Goal: Book appointment/travel/reservation

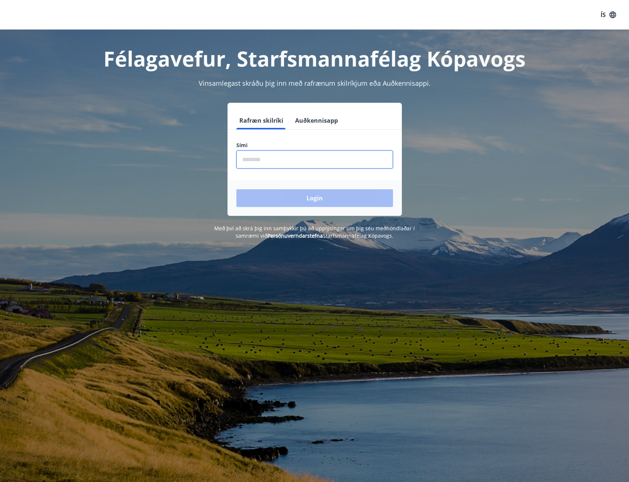
click at [259, 163] on input "phone" at bounding box center [314, 159] width 157 height 18
type input "********"
click at [236, 189] on button "Login" at bounding box center [314, 198] width 157 height 18
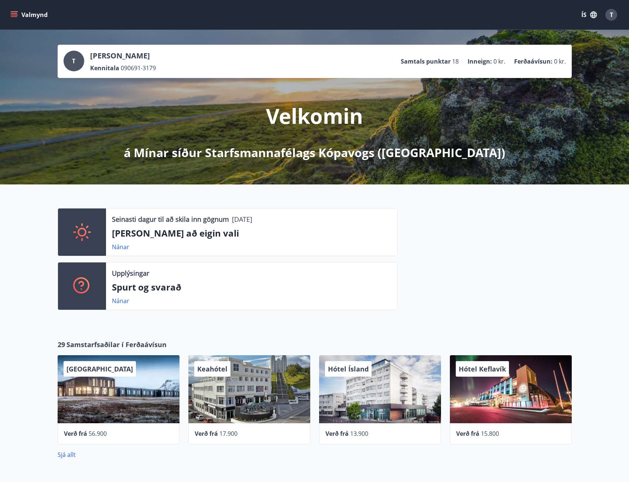
click at [13, 11] on icon "menu" at bounding box center [13, 14] width 7 height 7
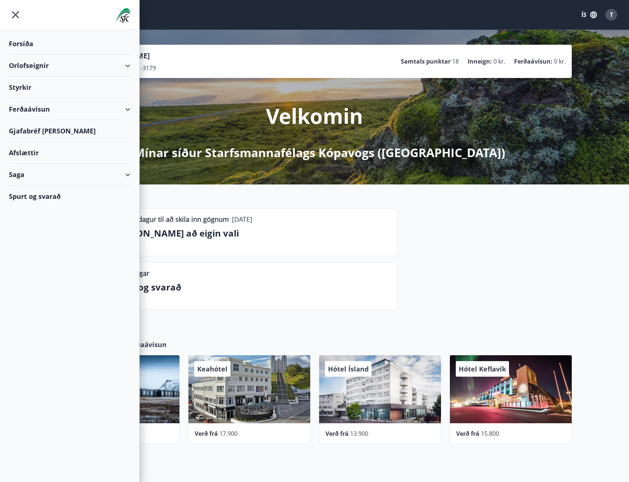
click at [37, 127] on div "Gjafabréf og kort" at bounding box center [70, 131] width 122 height 22
click at [126, 63] on div "Orlofseignir" at bounding box center [70, 66] width 122 height 22
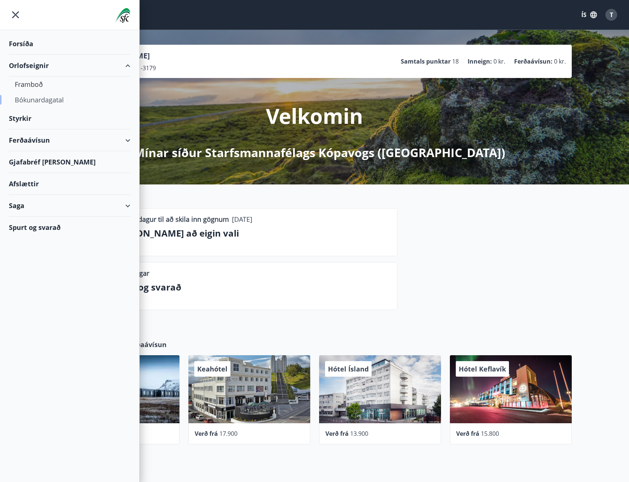
click at [32, 98] on div "Bókunardagatal" at bounding box center [70, 100] width 110 height 16
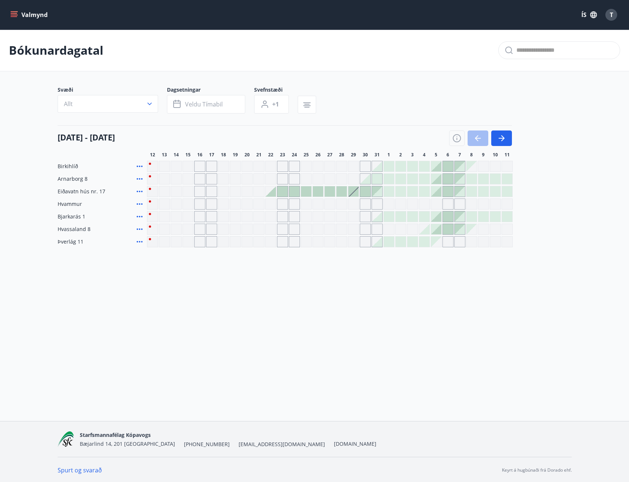
click at [9, 12] on button "Valmynd" at bounding box center [30, 14] width 42 height 13
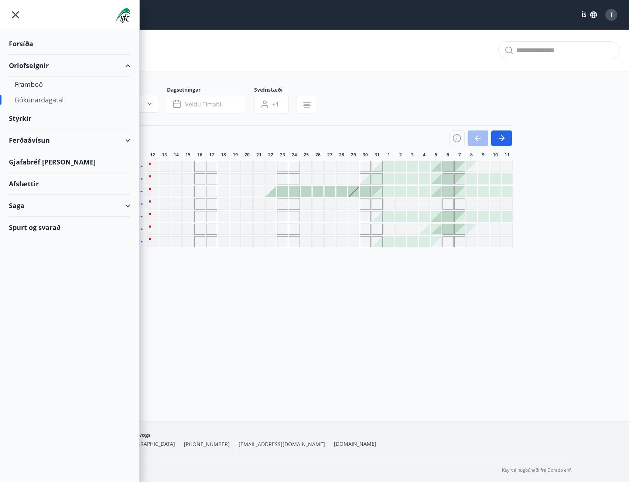
click at [49, 161] on div "Gjafabréf og kort" at bounding box center [70, 162] width 122 height 22
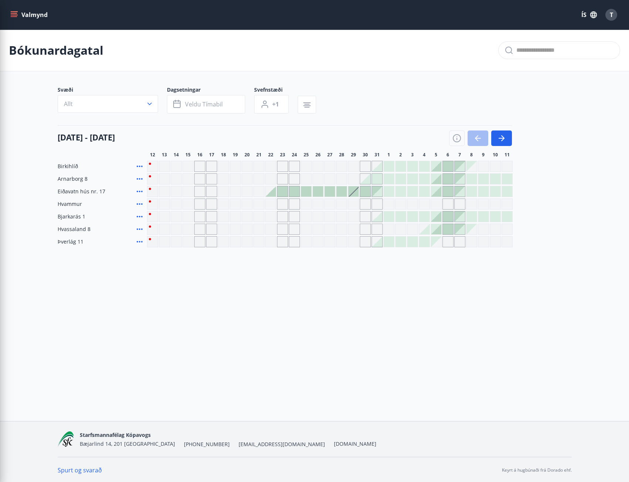
click at [273, 311] on div "Valmynd ÍS T Bókunardagatal Svæði Allt Dagsetningar Veldu tímabil Svefnstæði +1…" at bounding box center [314, 210] width 629 height 421
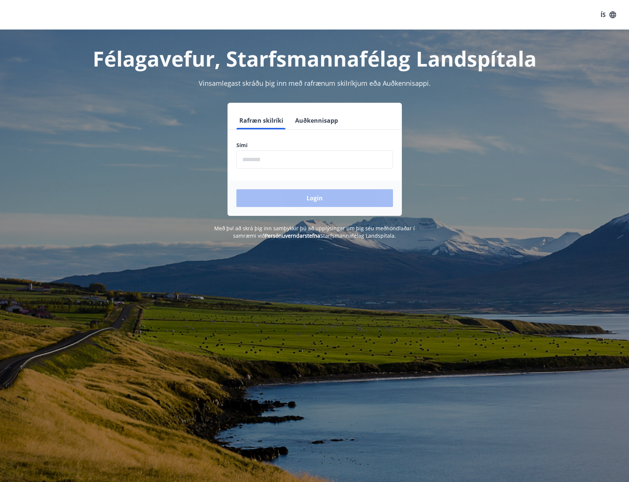
click at [279, 158] on input "phone" at bounding box center [314, 159] width 157 height 18
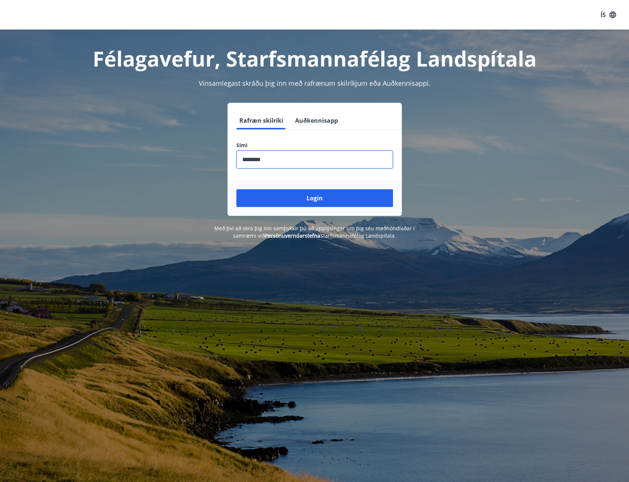
type input "********"
click at [236, 189] on button "Login" at bounding box center [314, 198] width 157 height 18
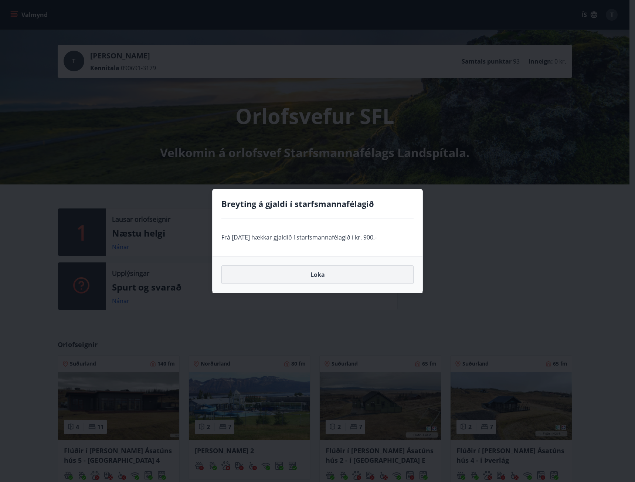
click at [324, 274] on button "Loka" at bounding box center [317, 274] width 192 height 18
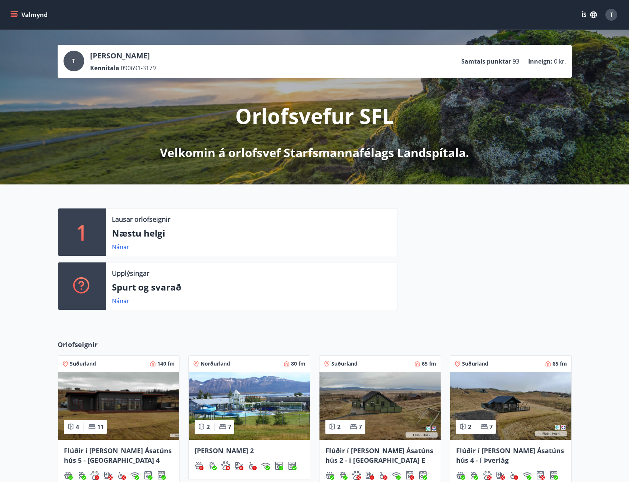
click at [10, 16] on icon "menu" at bounding box center [13, 14] width 7 height 7
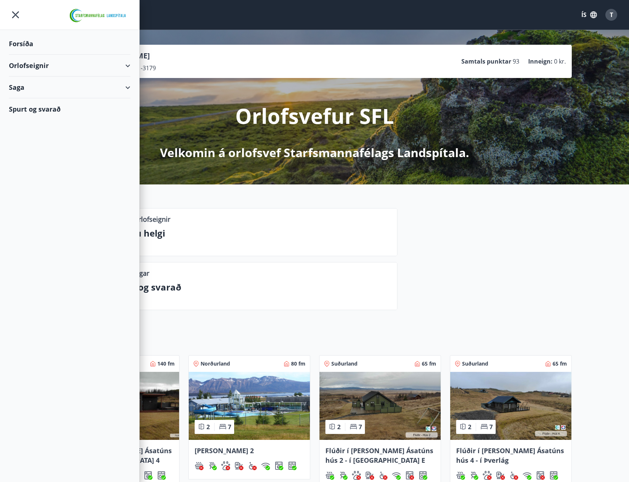
click at [124, 67] on div "Orlofseignir" at bounding box center [70, 66] width 122 height 22
click at [122, 85] on div "Saga" at bounding box center [70, 87] width 122 height 22
click at [511, 225] on div at bounding box center [485, 262] width 174 height 108
